Goal: Task Accomplishment & Management: Use online tool/utility

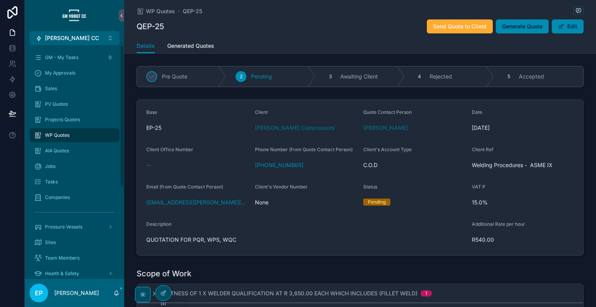
click at [556, 51] on div "Details Generated Quotes" at bounding box center [360, 45] width 447 height 15
click at [519, 29] on span "Generate Quote" at bounding box center [522, 27] width 40 height 8
click at [521, 27] on span "Generate Quote" at bounding box center [522, 27] width 40 height 8
click at [536, 29] on span "Generate Quote" at bounding box center [522, 27] width 40 height 8
click at [518, 30] on span "Generate Quote" at bounding box center [522, 27] width 40 height 8
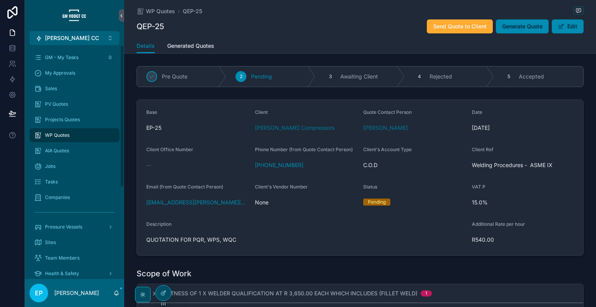
click at [377, 18] on div "WP Quotes QEP-25 QEP-25 Send Quote to Client Generate Quote Edit" at bounding box center [360, 19] width 447 height 38
click at [539, 211] on form "Base EP-25 Client [PERSON_NAME] Compressors Quote Contact Person [PERSON_NAME] …" at bounding box center [360, 177] width 447 height 155
click at [522, 27] on span "Generate Quote" at bounding box center [522, 27] width 40 height 8
click at [533, 25] on span "Generate Quote" at bounding box center [522, 27] width 40 height 8
click at [506, 33] on button "Generate Quote" at bounding box center [522, 26] width 53 height 14
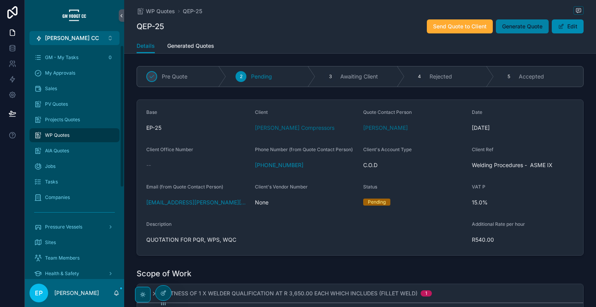
click at [527, 29] on span "Generate Quote" at bounding box center [522, 27] width 40 height 8
click at [534, 24] on span "Generate Quote" at bounding box center [522, 27] width 40 height 8
click at [533, 27] on span "Generate Quote" at bounding box center [522, 27] width 40 height 8
drag, startPoint x: 553, startPoint y: 46, endPoint x: 492, endPoint y: 66, distance: 64.5
click at [553, 46] on div "Details Generated Quotes" at bounding box center [360, 45] width 447 height 15
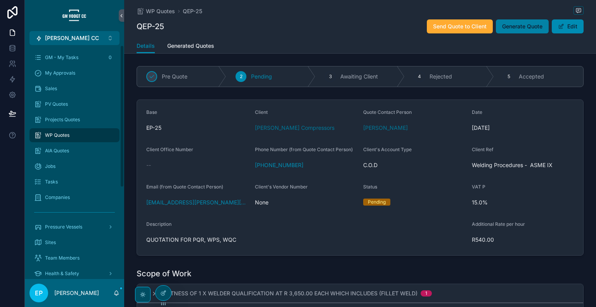
click at [510, 30] on span "Generate Quote" at bounding box center [522, 27] width 40 height 8
click at [549, 111] on div "Date" at bounding box center [523, 113] width 103 height 9
click at [528, 26] on span "Generate Quote" at bounding box center [522, 27] width 40 height 8
click at [517, 31] on button "Generate Quote" at bounding box center [522, 26] width 53 height 14
click at [525, 27] on span "Generate Quote" at bounding box center [522, 27] width 40 height 8
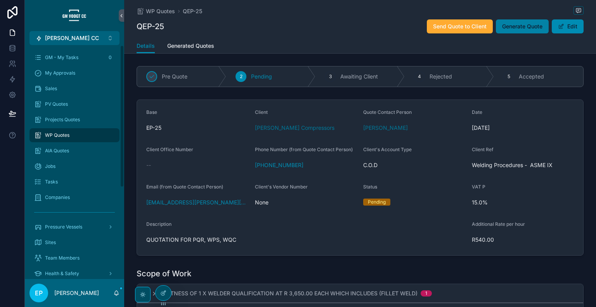
click at [517, 27] on span "Generate Quote" at bounding box center [522, 27] width 40 height 8
click at [539, 30] on span "Generate Quote" at bounding box center [522, 27] width 40 height 8
click at [539, 32] on button "Generate Quote" at bounding box center [522, 26] width 53 height 14
click at [541, 30] on button "Generate Quote" at bounding box center [522, 26] width 53 height 14
click at [286, 38] on div "WP Quotes QEP-25 QEP-25 Send Quote to Client Generate Quote Edit" at bounding box center [360, 19] width 447 height 38
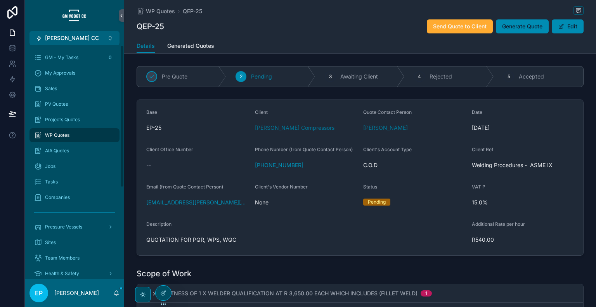
drag, startPoint x: 541, startPoint y: 28, endPoint x: 537, endPoint y: 39, distance: 11.8
click at [541, 28] on button "Generate Quote" at bounding box center [522, 26] width 53 height 14
click at [523, 18] on div "WP Quotes QEP-25 QEP-25 Send Quote to Client Generate Quote Edit" at bounding box center [360, 19] width 447 height 38
click at [525, 30] on button "Generate Quote" at bounding box center [522, 26] width 53 height 14
click at [536, 29] on span "Generate Quote" at bounding box center [522, 27] width 40 height 8
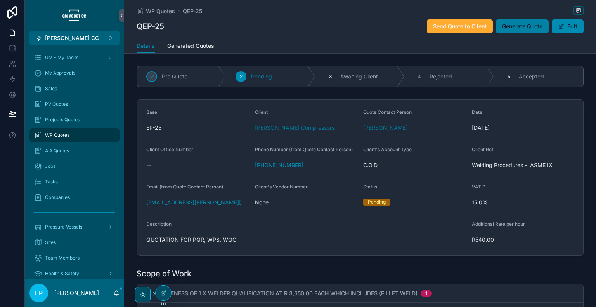
click at [537, 30] on span "Generate Quote" at bounding box center [522, 27] width 40 height 8
click at [517, 20] on button "Generate Quote" at bounding box center [522, 26] width 53 height 14
click at [546, 214] on form "Base EP-25 Client [PERSON_NAME] Compressors Quote Contact Person [PERSON_NAME] …" at bounding box center [360, 177] width 447 height 155
click at [517, 33] on button "Generate Quote" at bounding box center [522, 26] width 53 height 14
click at [516, 27] on span "Generate Quote" at bounding box center [522, 27] width 40 height 8
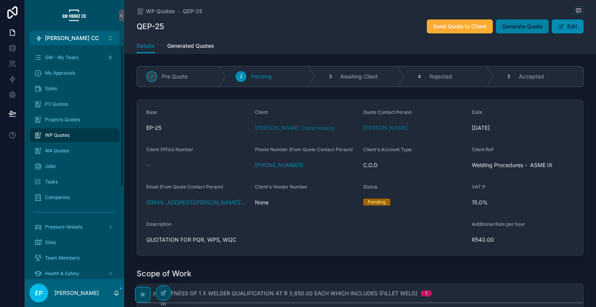
click at [533, 26] on span "Generate Quote" at bounding box center [522, 27] width 40 height 8
click at [537, 29] on span "Generate Quote" at bounding box center [522, 27] width 40 height 8
click at [537, 31] on button "Generate Quote" at bounding box center [522, 26] width 53 height 14
click at [541, 27] on button "Generate Quote" at bounding box center [522, 26] width 53 height 14
click at [538, 26] on span "Generate Quote" at bounding box center [522, 27] width 40 height 8
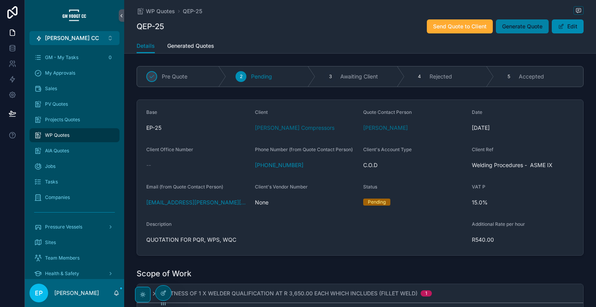
click at [542, 25] on button "Generate Quote" at bounding box center [522, 26] width 53 height 14
click at [507, 20] on button "Generate Quote" at bounding box center [522, 26] width 53 height 14
drag, startPoint x: 536, startPoint y: 106, endPoint x: 543, endPoint y: 95, distance: 13.5
click at [536, 106] on form "Base EP-25 Client [PERSON_NAME] Compressors Quote Contact Person [PERSON_NAME] …" at bounding box center [360, 177] width 447 height 155
click at [530, 27] on span "Generate Quote" at bounding box center [522, 27] width 40 height 8
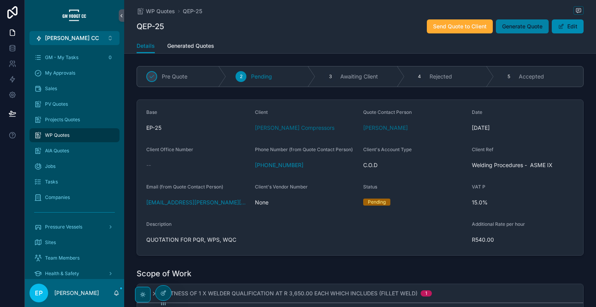
click at [514, 26] on span "Generate Quote" at bounding box center [522, 27] width 40 height 8
click at [541, 31] on button "Generate Quote" at bounding box center [522, 26] width 53 height 14
click at [505, 26] on span "Generate Quote" at bounding box center [522, 27] width 40 height 8
drag, startPoint x: 537, startPoint y: 26, endPoint x: 372, endPoint y: 27, distance: 165.4
click at [537, 26] on span "Generate Quote" at bounding box center [522, 27] width 40 height 8
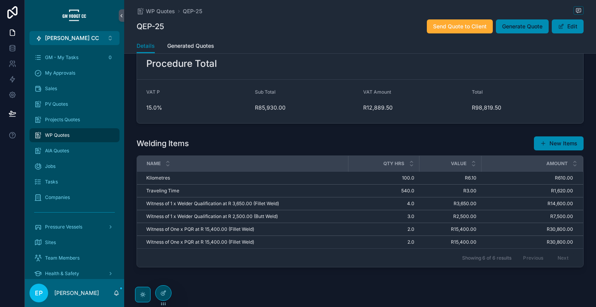
scroll to position [259, 0]
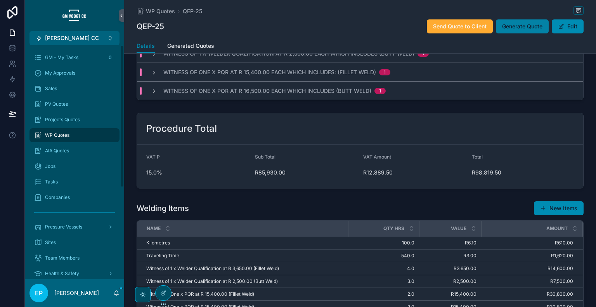
click at [529, 28] on span "Generate Quote" at bounding box center [522, 27] width 40 height 8
click at [513, 21] on button "Generate Quote" at bounding box center [522, 26] width 53 height 14
click at [505, 24] on span "Generate Quote" at bounding box center [522, 27] width 40 height 8
click at [529, 33] on button "Generate Quote" at bounding box center [522, 26] width 53 height 14
click at [509, 26] on span "Generate Quote" at bounding box center [522, 27] width 40 height 8
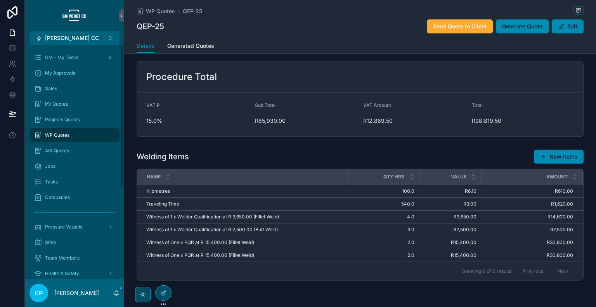
scroll to position [323, 0]
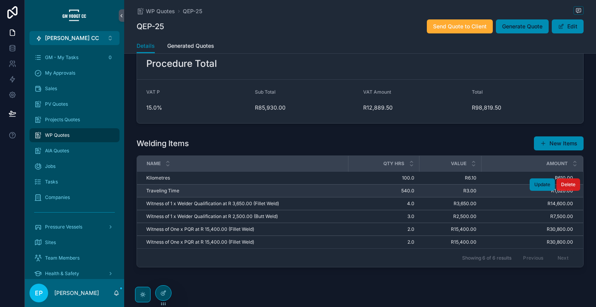
click at [567, 182] on span "Delete" at bounding box center [568, 184] width 14 height 6
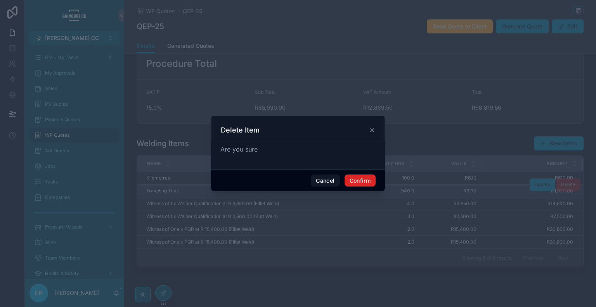
click at [367, 184] on button "Confirm" at bounding box center [360, 180] width 31 height 12
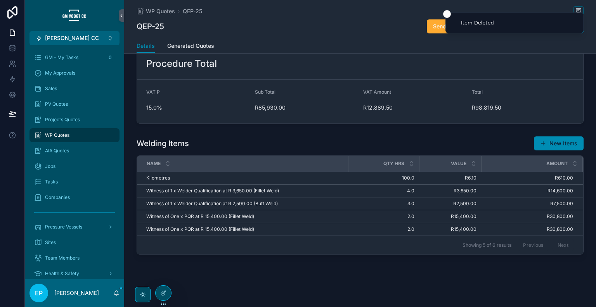
scroll to position [322, 0]
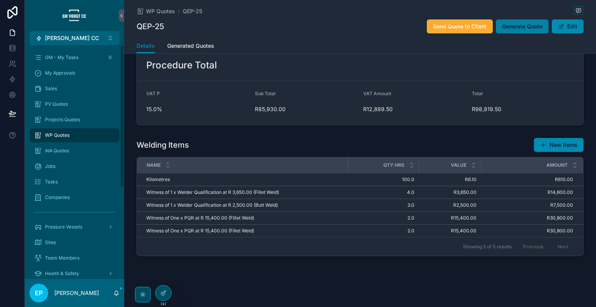
click at [511, 28] on span "Generate Quote" at bounding box center [522, 27] width 40 height 8
click at [514, 30] on span "Generate Quote" at bounding box center [522, 27] width 40 height 8
click at [525, 33] on button "Generate Quote" at bounding box center [522, 26] width 53 height 14
click at [537, 30] on span "Generate Quote" at bounding box center [522, 27] width 40 height 8
click at [542, 28] on button "Generate Quote" at bounding box center [522, 26] width 53 height 14
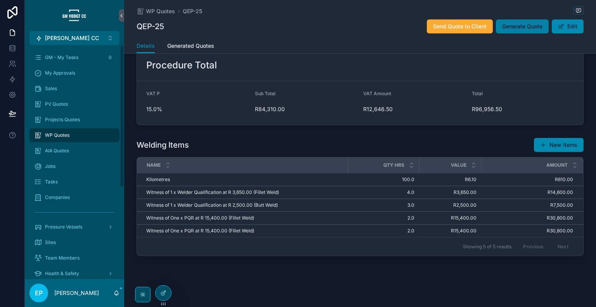
click at [530, 24] on span "Generate Quote" at bounding box center [522, 27] width 40 height 8
click at [542, 31] on button "Generate Quote" at bounding box center [522, 26] width 53 height 14
click at [511, 25] on span "Generate Quote" at bounding box center [522, 27] width 40 height 8
click at [517, 24] on span "Generate Quote" at bounding box center [522, 27] width 40 height 8
click at [512, 21] on button "Generate Quote" at bounding box center [522, 26] width 53 height 14
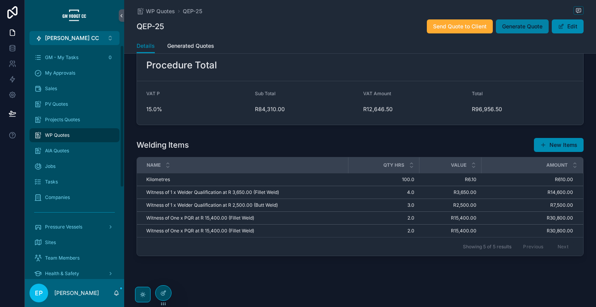
click at [539, 30] on span "Generate Quote" at bounding box center [522, 27] width 40 height 8
click at [525, 24] on span "Generate Quote" at bounding box center [522, 27] width 40 height 8
click at [529, 29] on span "Generate Quote" at bounding box center [522, 27] width 40 height 8
